Goal: Task Accomplishment & Management: Complete application form

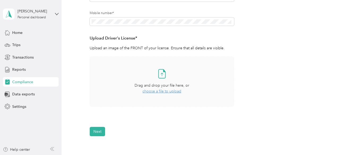
scroll to position [123, 0]
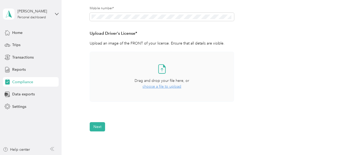
click at [155, 86] on span "choose a file to upload" at bounding box center [162, 86] width 39 height 5
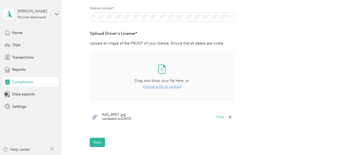
click at [172, 86] on span "choose a file to upload" at bounding box center [162, 86] width 39 height 5
click at [219, 116] on button "View" at bounding box center [220, 118] width 8 height 4
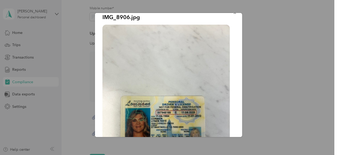
scroll to position [0, 0]
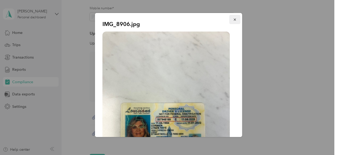
click at [233, 19] on icon "button" at bounding box center [235, 20] width 4 height 4
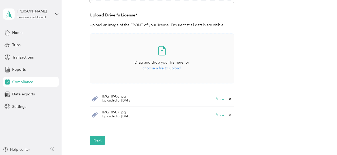
scroll to position [150, 0]
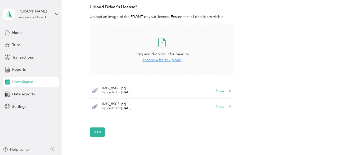
click at [222, 105] on button "View" at bounding box center [220, 107] width 8 height 4
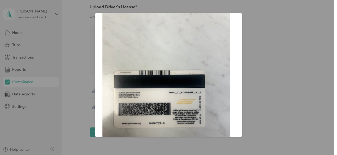
scroll to position [0, 0]
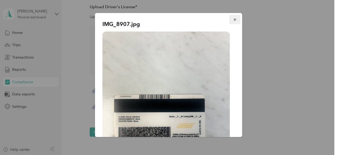
click at [233, 19] on icon "button" at bounding box center [235, 20] width 4 height 4
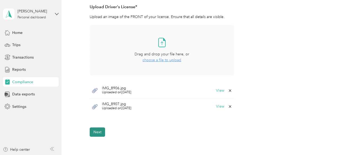
click at [101, 131] on button "Next" at bounding box center [97, 132] width 15 height 9
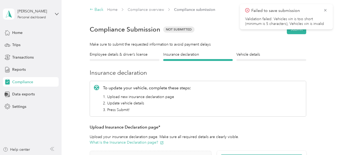
click at [93, 9] on div "Back" at bounding box center [97, 10] width 14 height 6
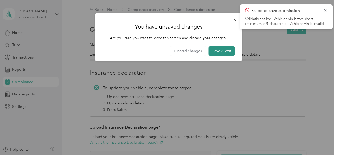
click at [219, 50] on button "Save & exit" at bounding box center [222, 50] width 26 height 9
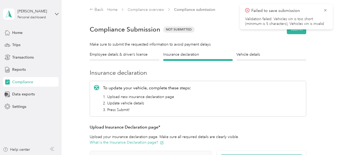
scroll to position [6, 0]
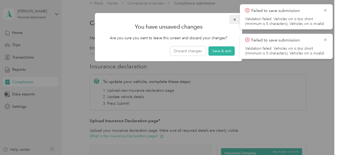
click at [235, 19] on icon "button" at bounding box center [235, 20] width 4 height 4
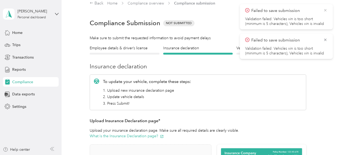
click at [326, 9] on icon at bounding box center [325, 10] width 4 height 5
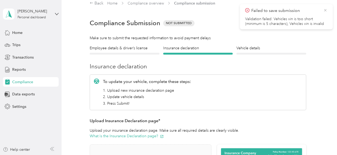
click at [325, 11] on icon at bounding box center [325, 10] width 4 height 5
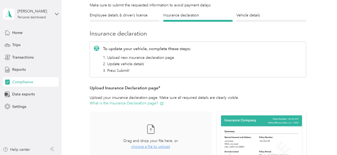
scroll to position [59, 0]
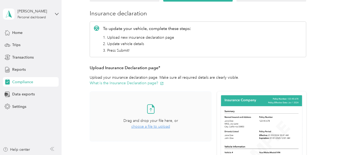
click at [139, 127] on span "choose a file to upload" at bounding box center [150, 127] width 39 height 5
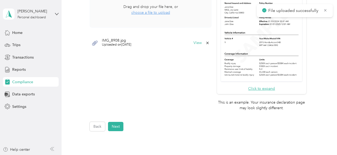
scroll to position [192, 0]
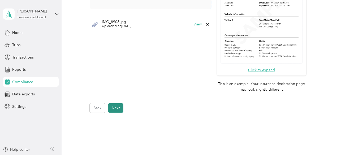
click at [116, 108] on button "Next" at bounding box center [115, 108] width 15 height 9
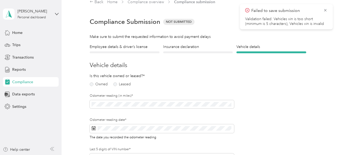
scroll to position [6, 0]
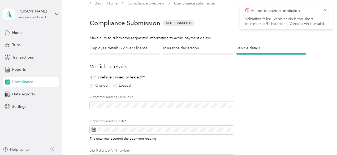
click at [92, 85] on label "Owned" at bounding box center [99, 86] width 18 height 4
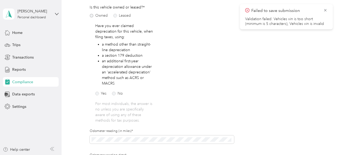
scroll to position [86, 0]
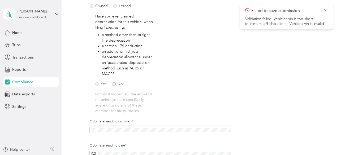
click at [114, 84] on label "No" at bounding box center [117, 84] width 11 height 4
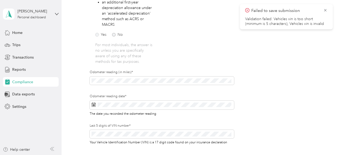
scroll to position [139, 0]
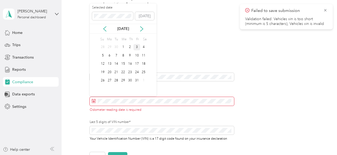
click at [139, 45] on div "3" at bounding box center [137, 47] width 7 height 7
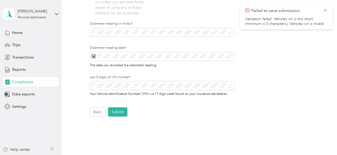
scroll to position [192, 0]
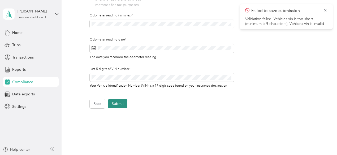
click at [121, 104] on button "Submit" at bounding box center [117, 103] width 19 height 9
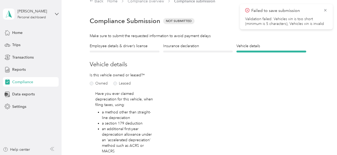
scroll to position [6, 0]
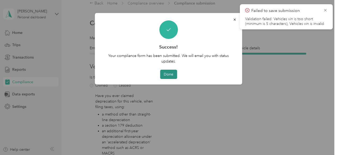
click at [167, 75] on button "Done" at bounding box center [168, 74] width 17 height 9
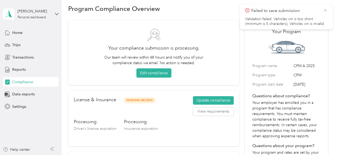
click at [325, 10] on icon at bounding box center [325, 10] width 2 height 2
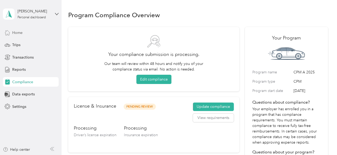
click at [17, 32] on span "Home" at bounding box center [17, 33] width 10 height 6
